Goal: Navigation & Orientation: Find specific page/section

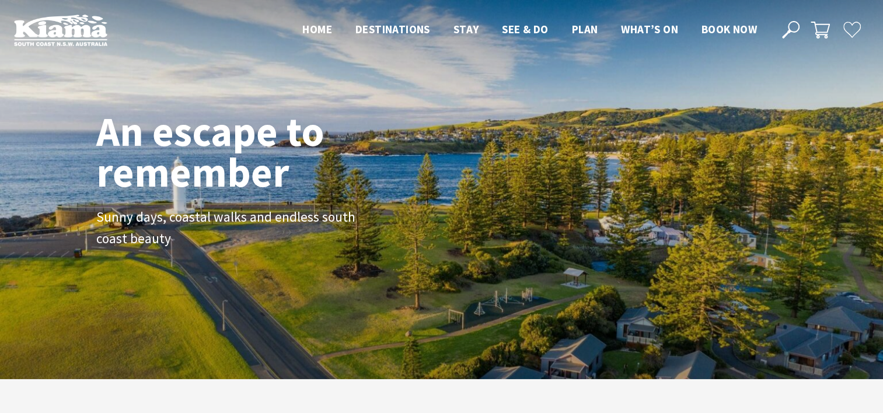
scroll to position [198, 891]
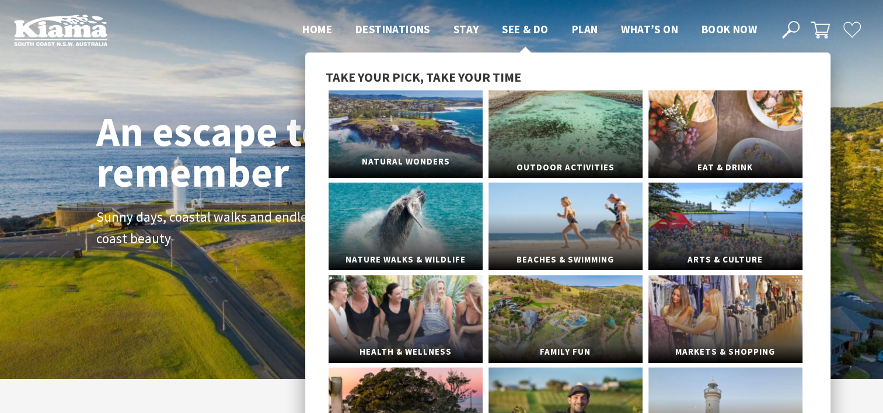
click at [425, 136] on link "Natural Wonders" at bounding box center [405, 133] width 154 height 87
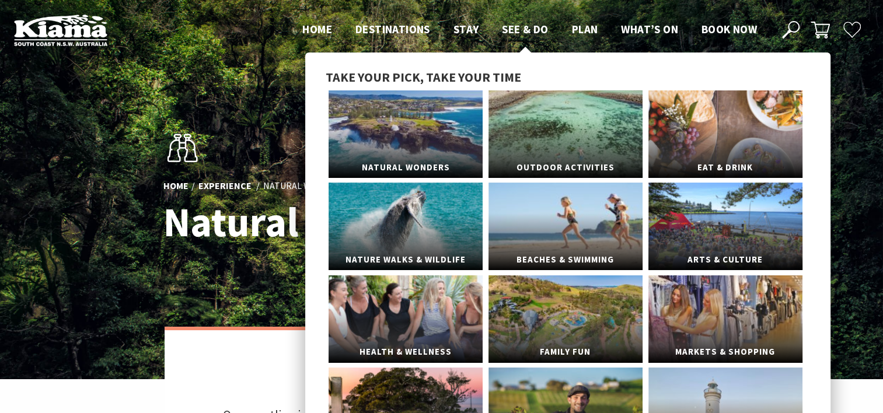
click at [521, 31] on span "See & Do" at bounding box center [525, 29] width 46 height 14
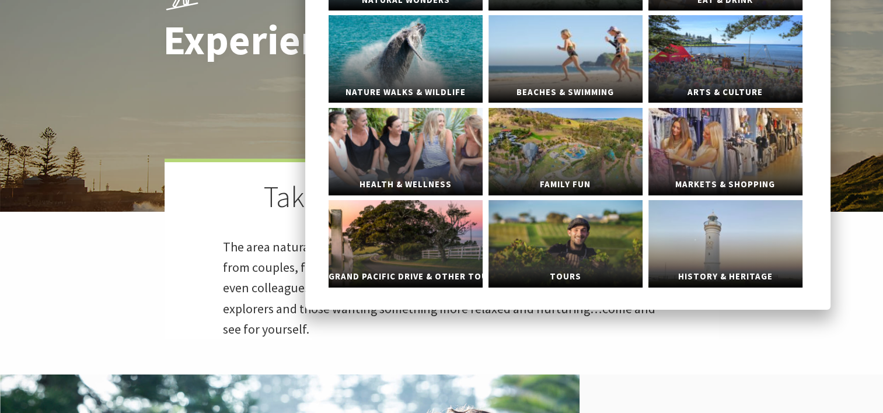
scroll to position [175, 0]
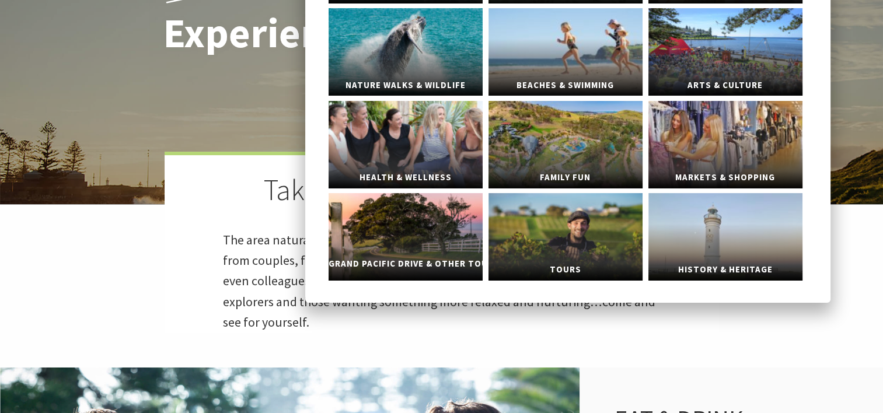
click at [435, 237] on link "Grand Pacific Drive & Other Touring" at bounding box center [405, 236] width 154 height 87
